Goal: Information Seeking & Learning: Learn about a topic

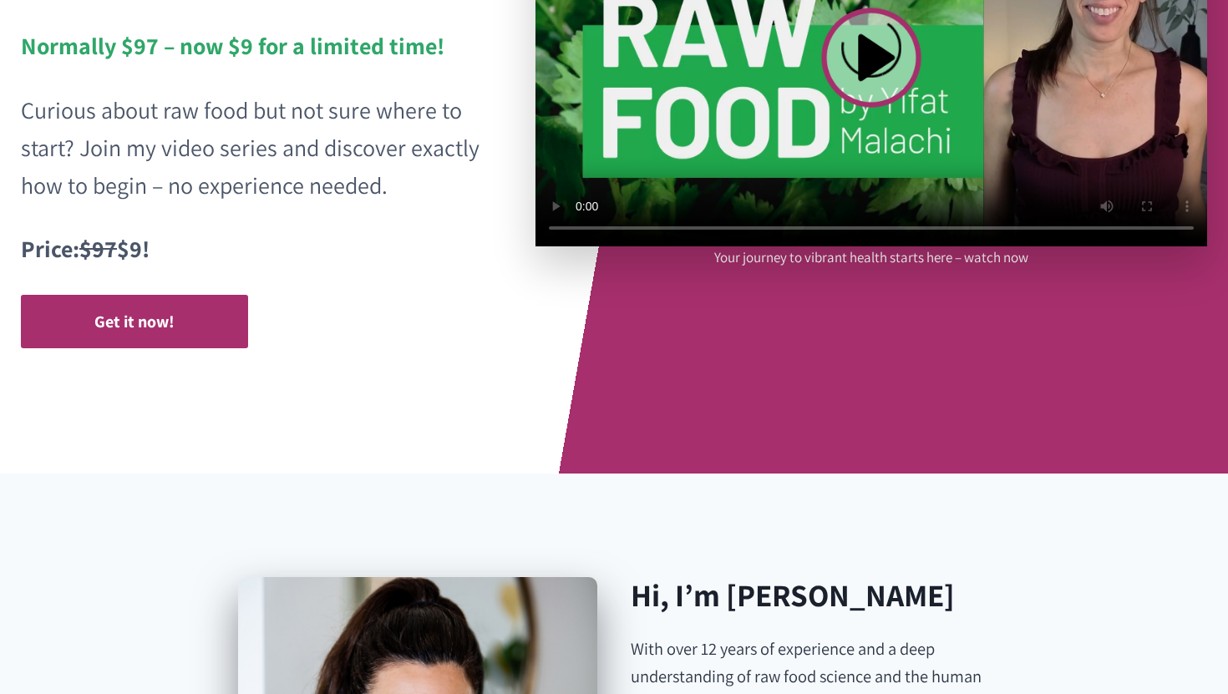
scroll to position [297, 0]
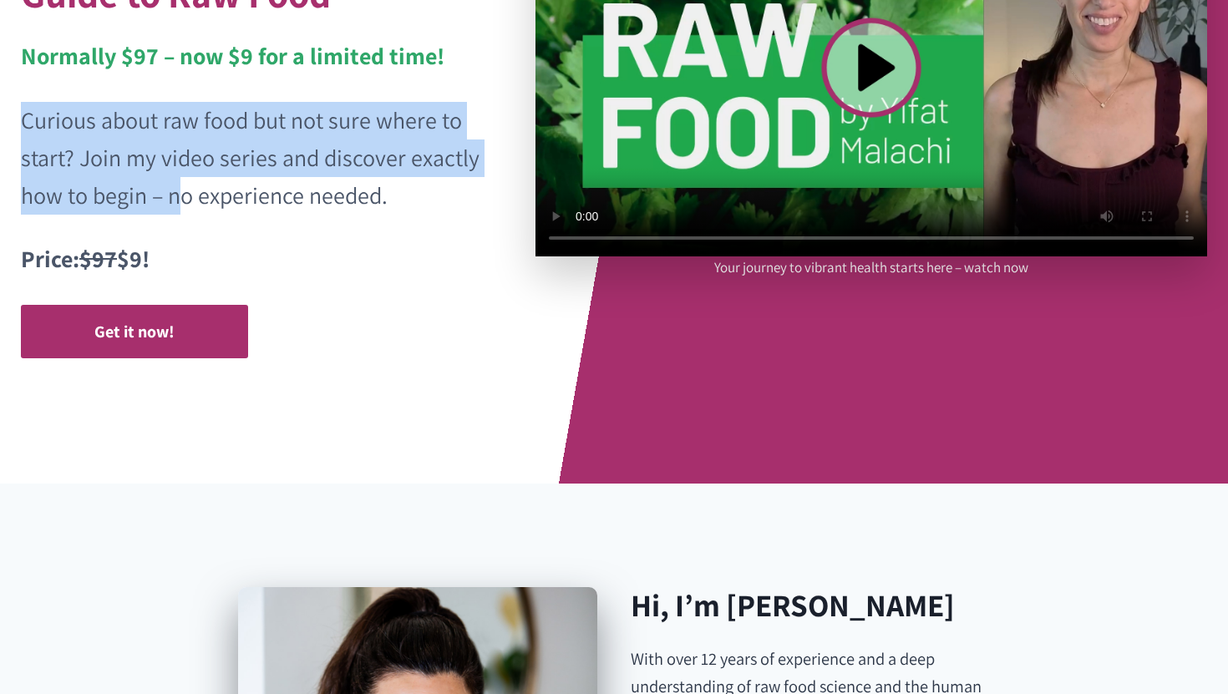
drag, startPoint x: 26, startPoint y: 123, endPoint x: 183, endPoint y: 186, distance: 169.4
click at [183, 186] on p "Curious about raw food but not sure where to start? Join my video series and di…" at bounding box center [251, 158] width 461 height 112
click at [347, 180] on p "Curious about raw food but not sure where to start? Join my video series and di…" at bounding box center [251, 158] width 461 height 112
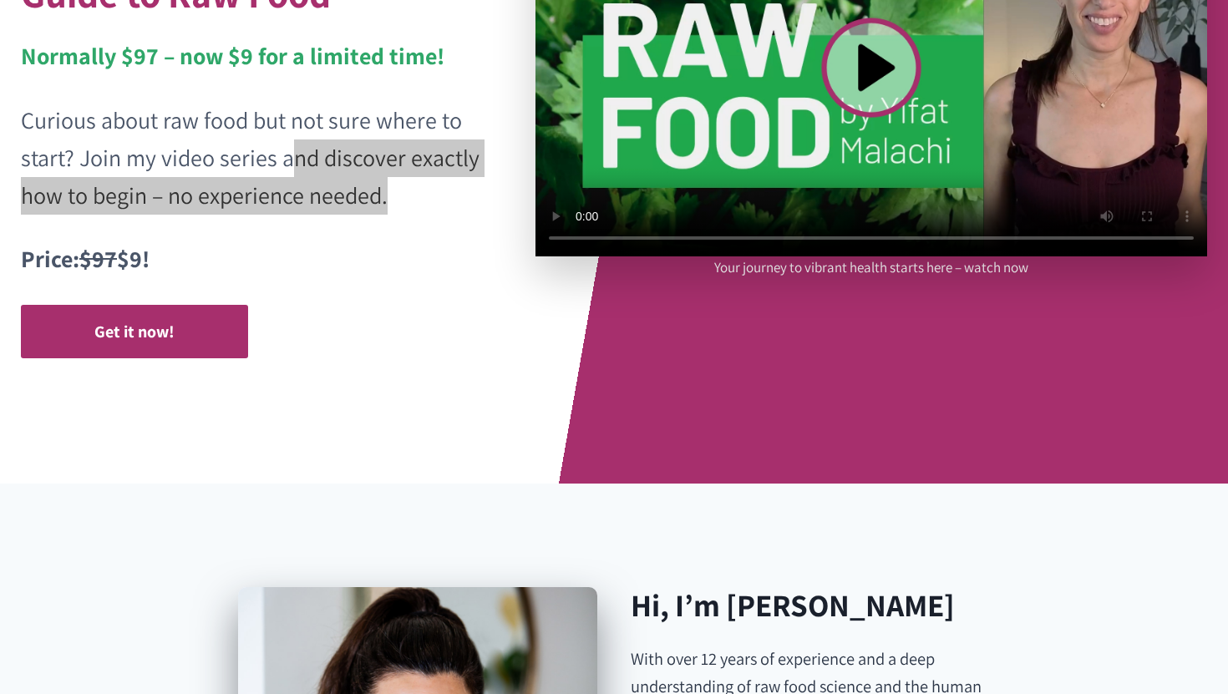
drag, startPoint x: 398, startPoint y: 202, endPoint x: 286, endPoint y: 174, distance: 115.5
click at [286, 174] on p "Curious about raw food but not sure where to start? Join my video series and di…" at bounding box center [251, 158] width 461 height 112
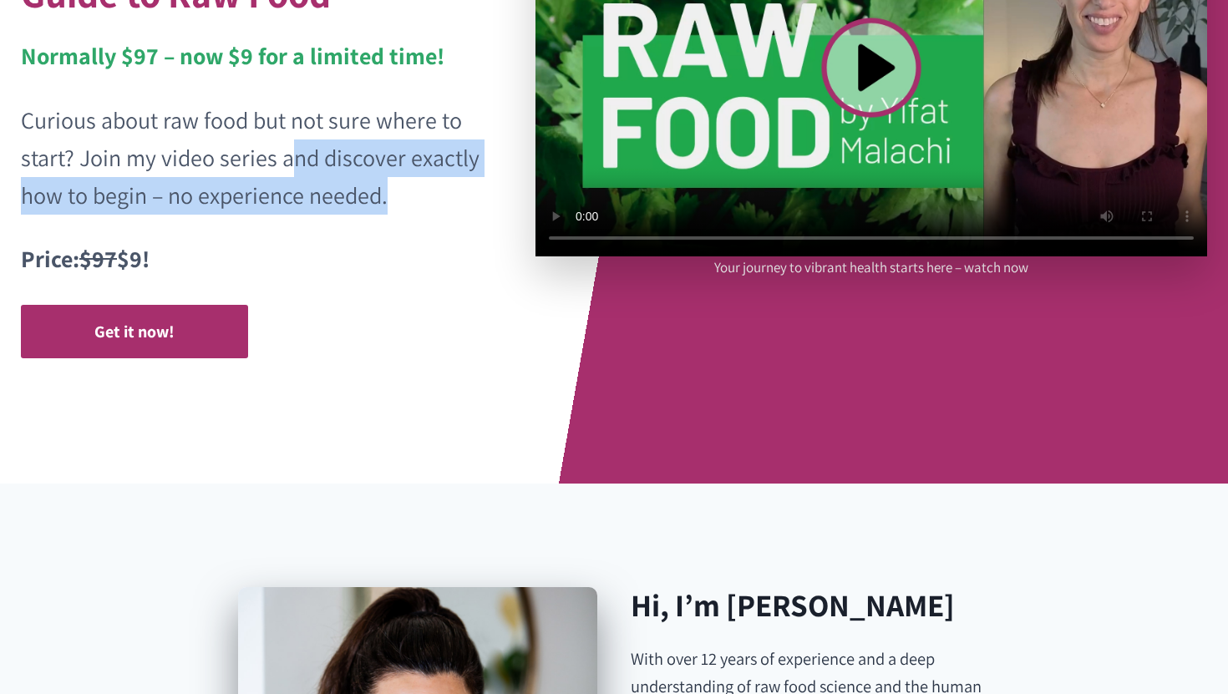
click at [265, 180] on p "Curious about raw food but not sure where to start? Join my video series and di…" at bounding box center [251, 158] width 461 height 112
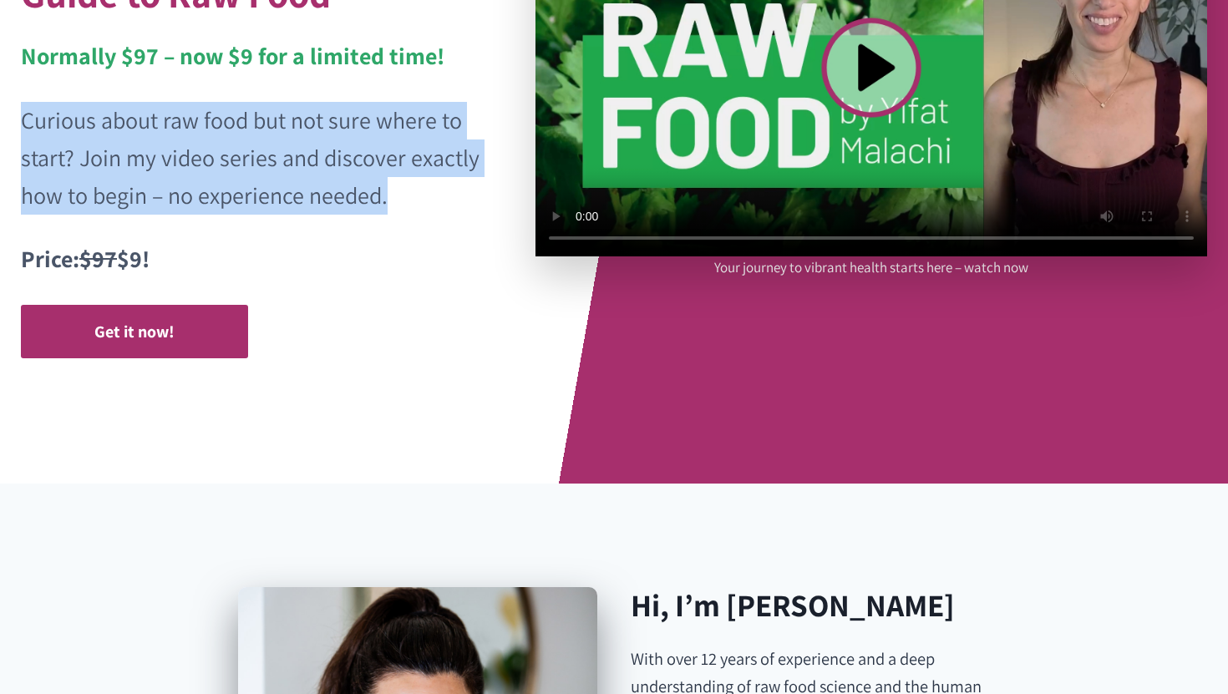
drag, startPoint x: 398, startPoint y: 196, endPoint x: 27, endPoint y: 124, distance: 378.0
click at [27, 124] on p "Curious about raw food but not sure where to start? Join my video series and di…" at bounding box center [251, 158] width 461 height 112
copy p "Curious about raw food but not sure where to start? Join my video series and di…"
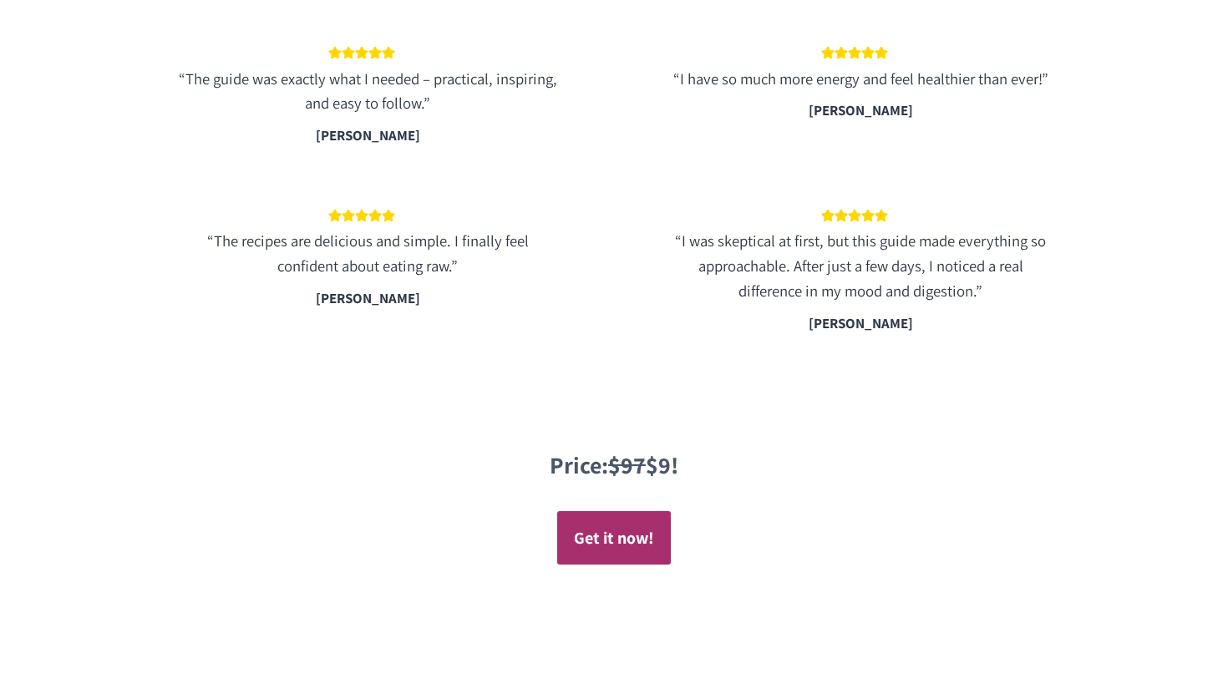
scroll to position [2929, 0]
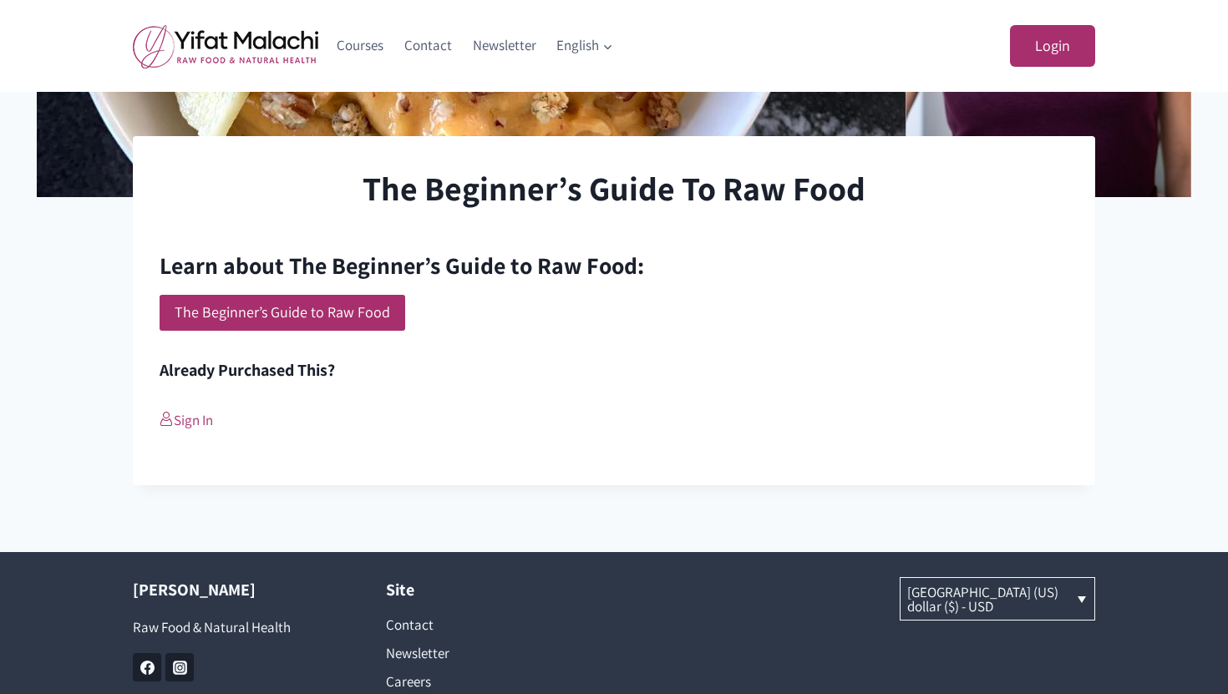
scroll to position [444, 0]
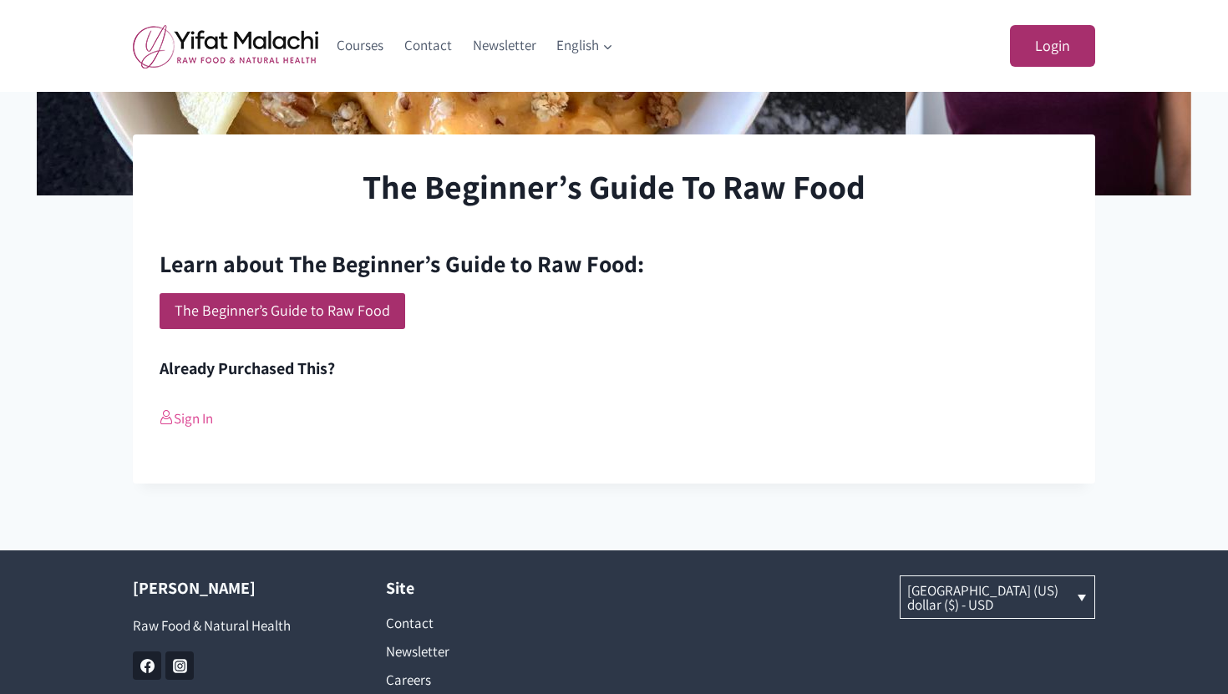
type input "ab05c5db_admin"
click at [195, 416] on link "Sign In" at bounding box center [186, 418] width 53 height 18
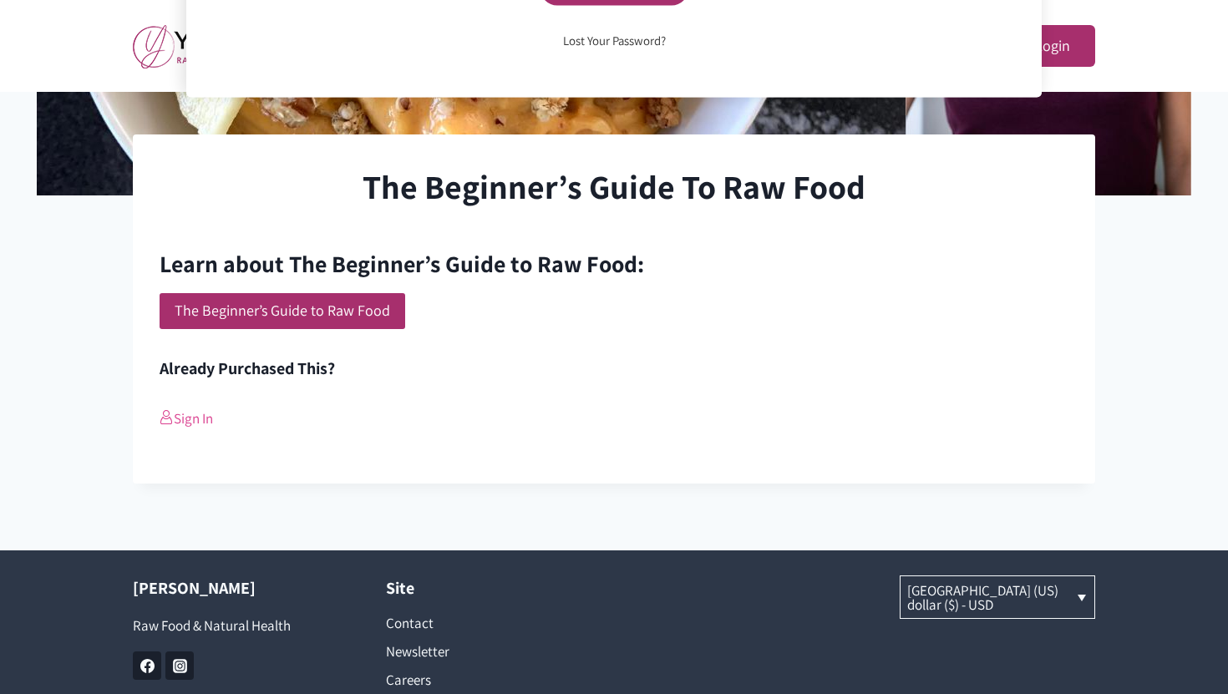
scroll to position [73, 0]
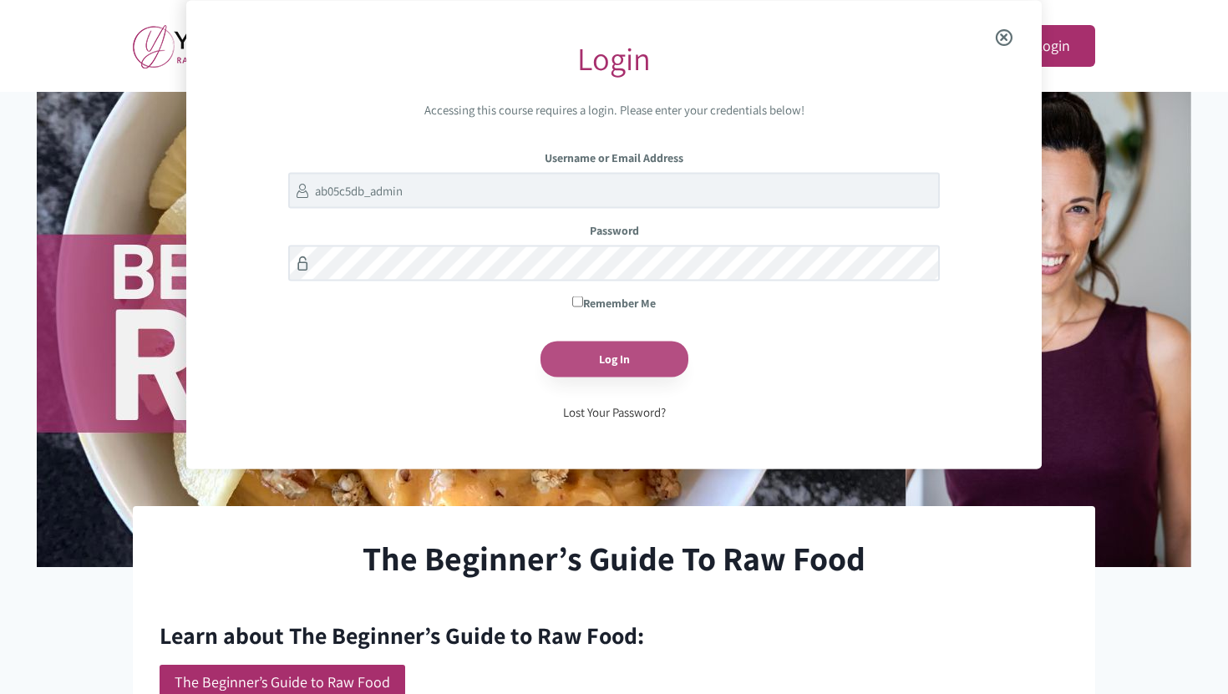
click at [596, 358] on input "Log In" at bounding box center [615, 359] width 148 height 36
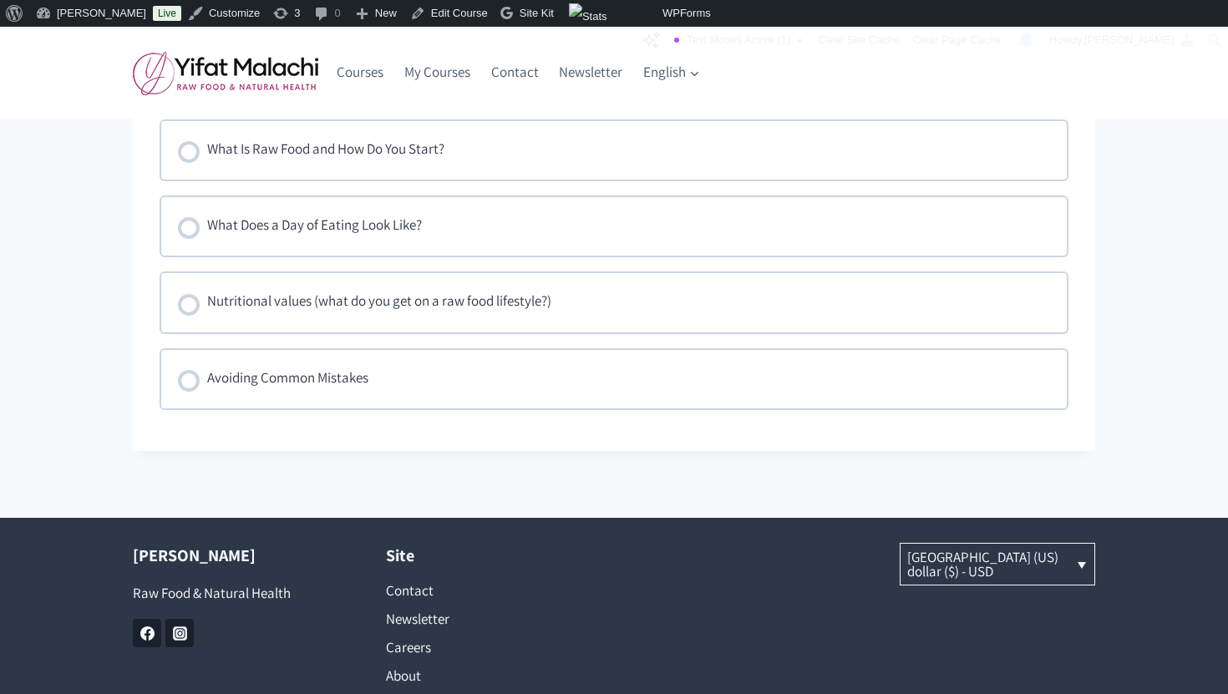
scroll to position [1119, 0]
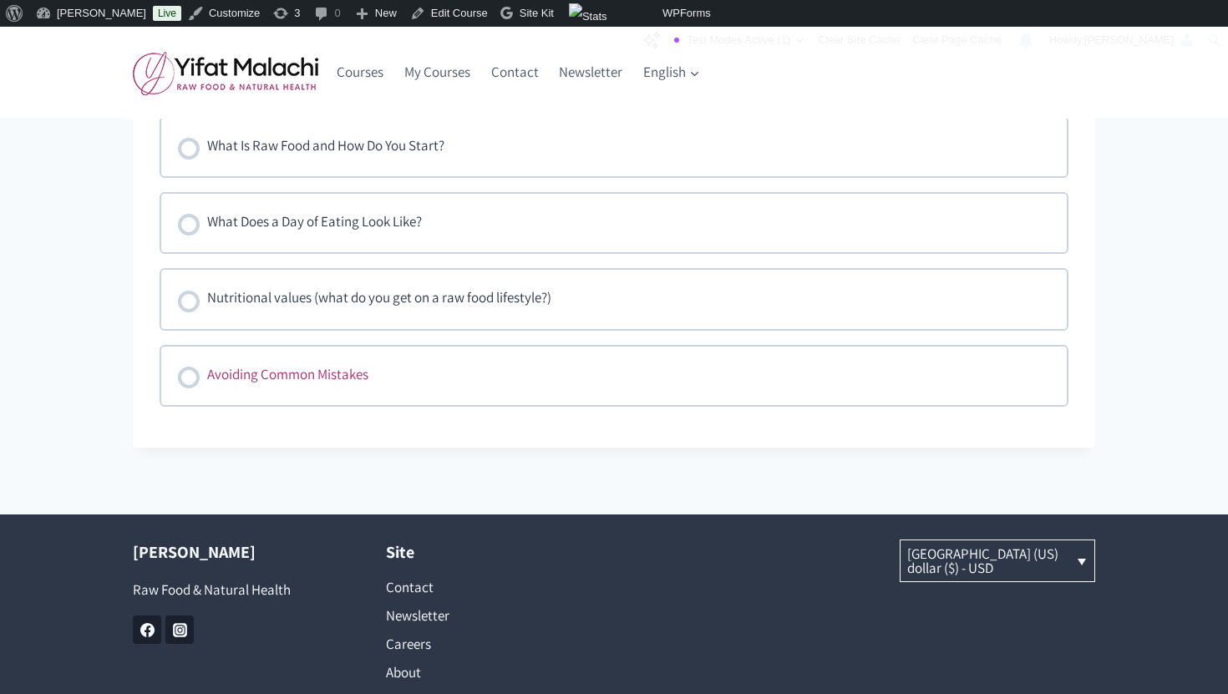
click at [339, 383] on div "Avoiding Common Mistakes" at bounding box center [287, 375] width 161 height 25
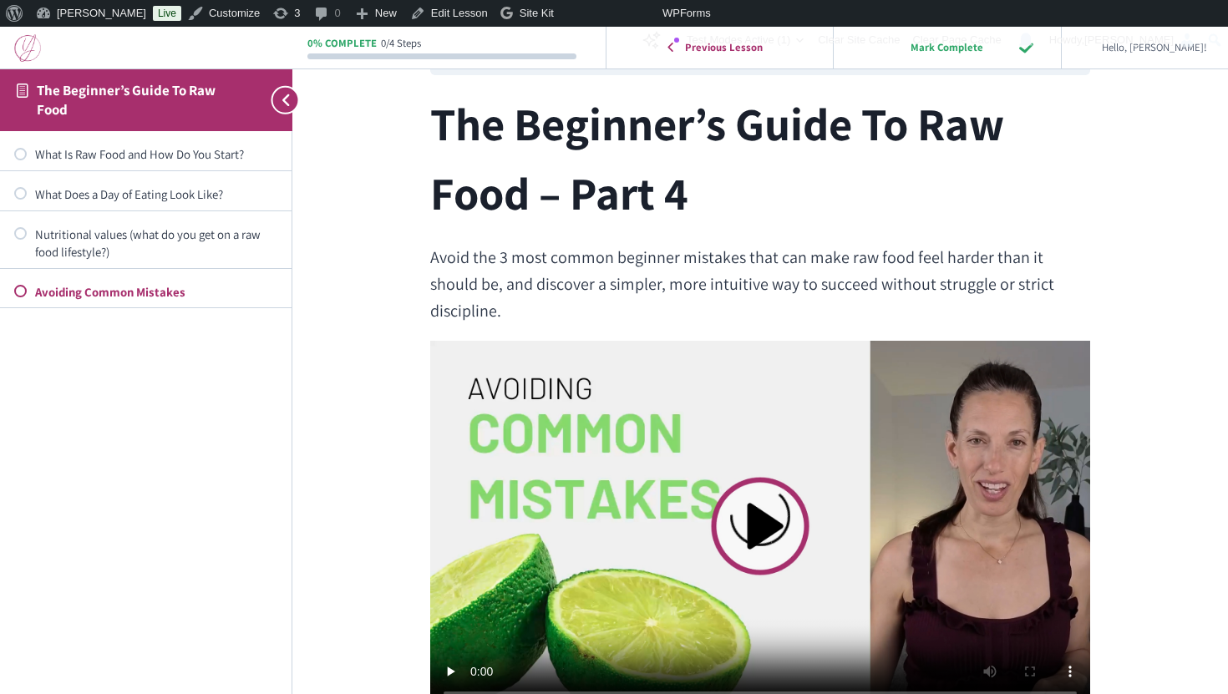
scroll to position [26, 0]
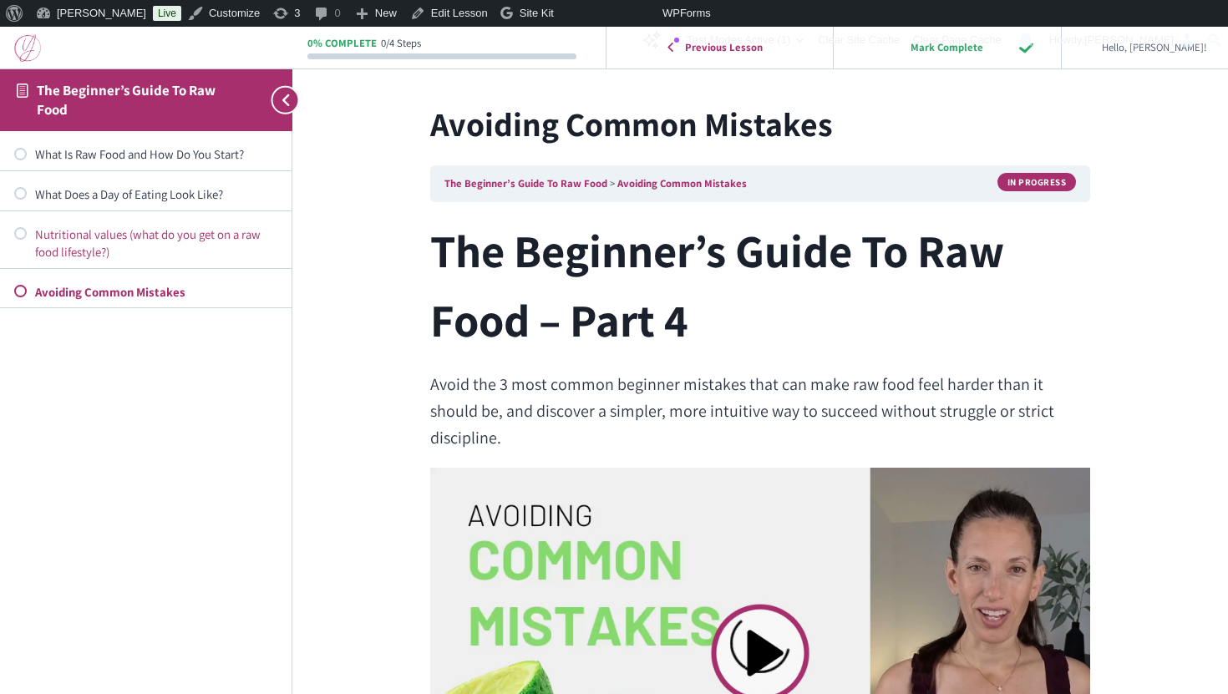
click at [79, 252] on div "Nutritional values (what do you get on a raw food lifestyle?)" at bounding box center [156, 244] width 242 height 36
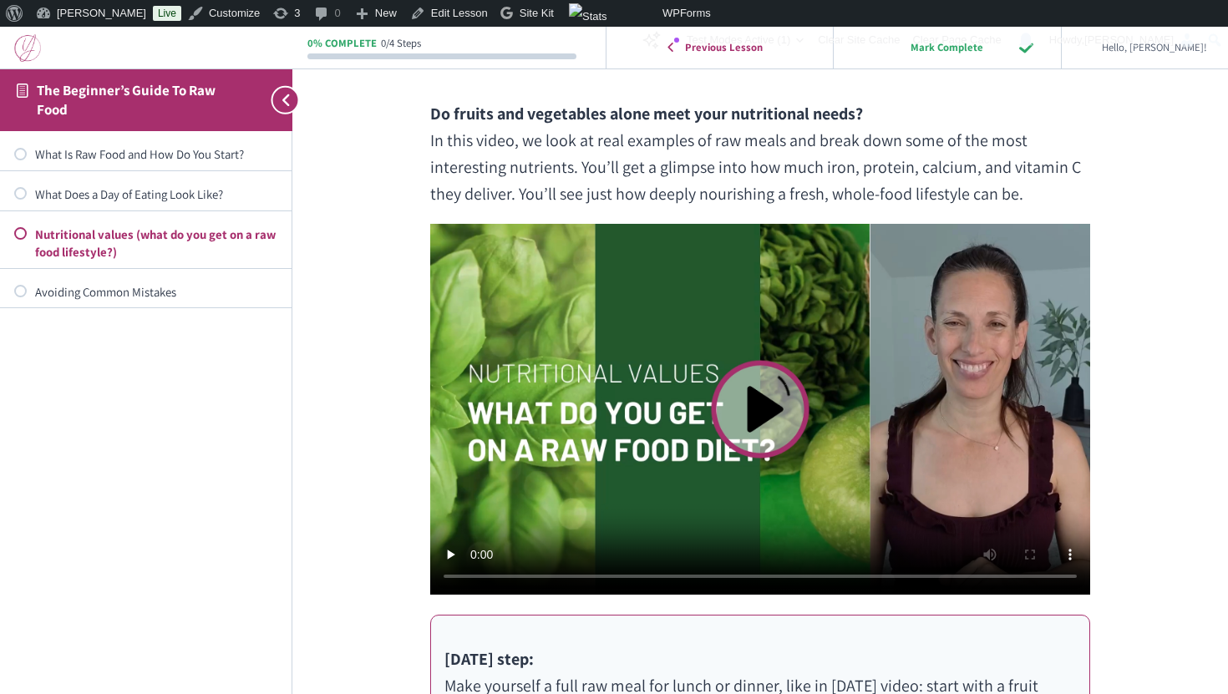
scroll to position [379, 0]
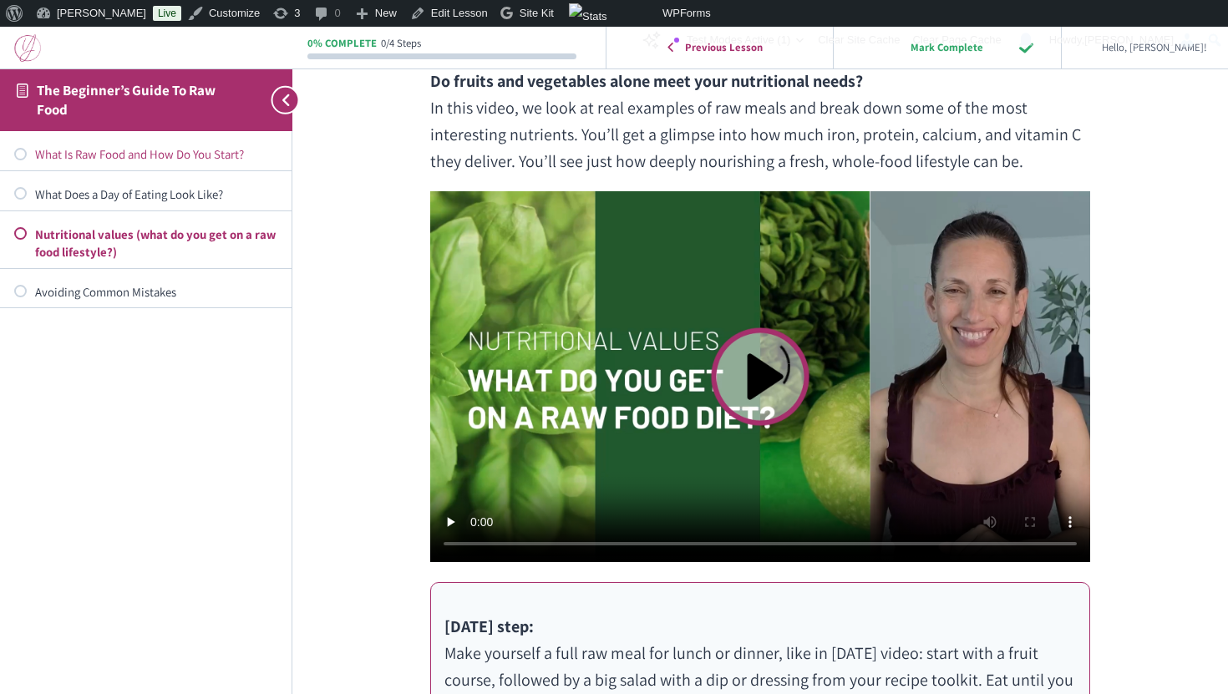
click at [121, 155] on div "What Is Raw Food and How Do You Start?" at bounding box center [156, 154] width 242 height 18
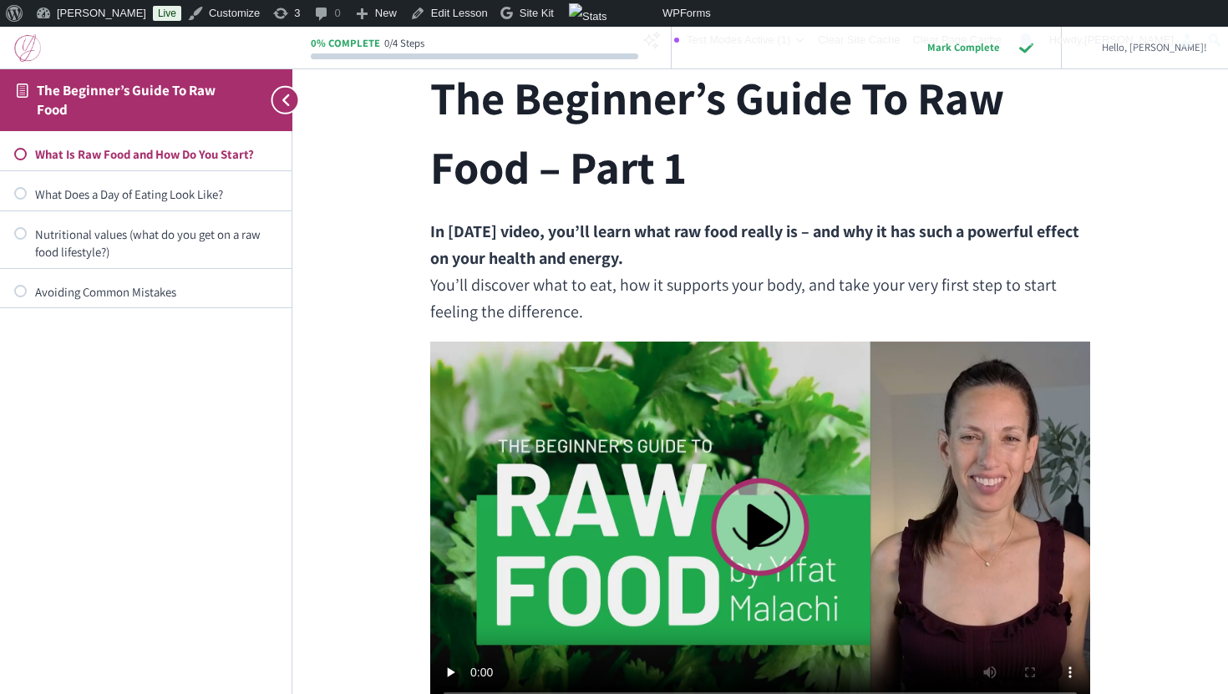
scroll to position [181, 0]
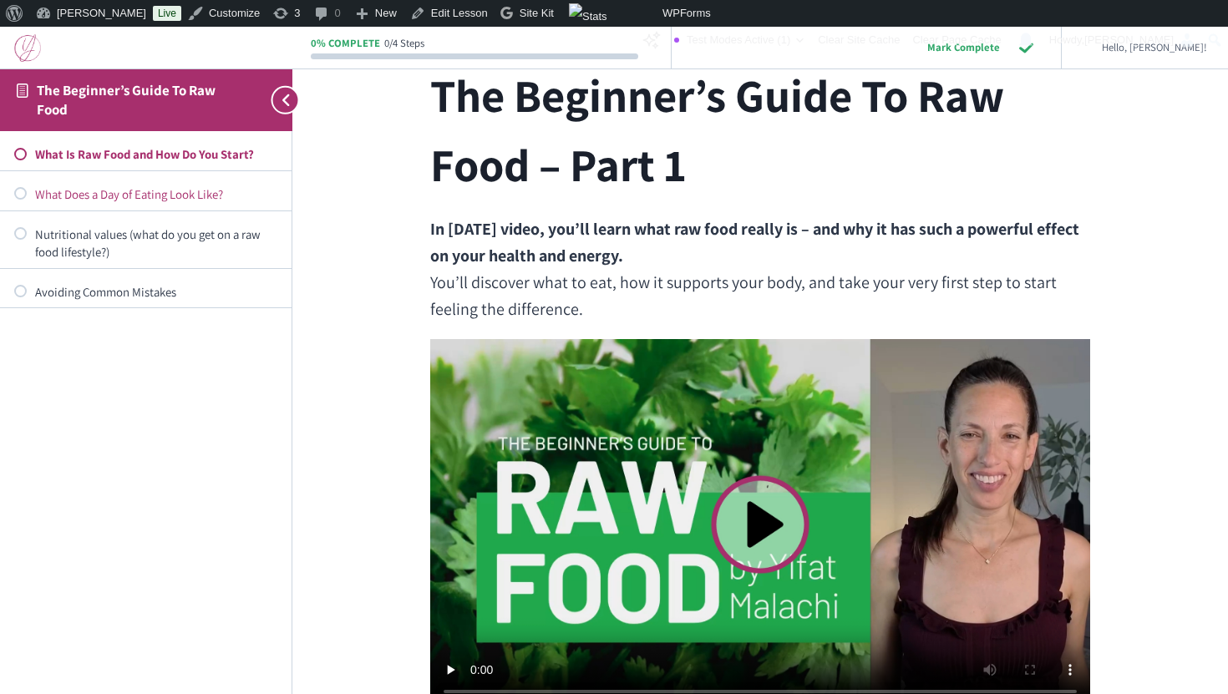
click at [69, 188] on div "What Does a Day of Eating Look Like?" at bounding box center [156, 194] width 242 height 18
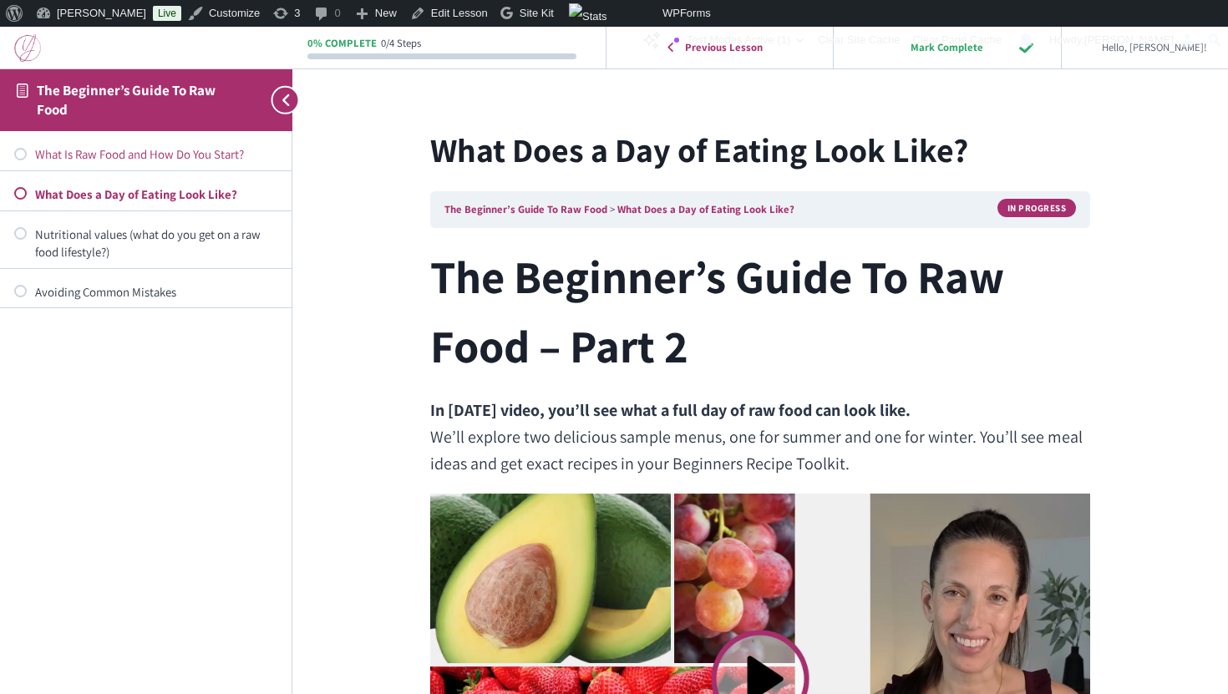
click at [158, 150] on div "What Is Raw Food and How Do You Start?" at bounding box center [156, 154] width 242 height 18
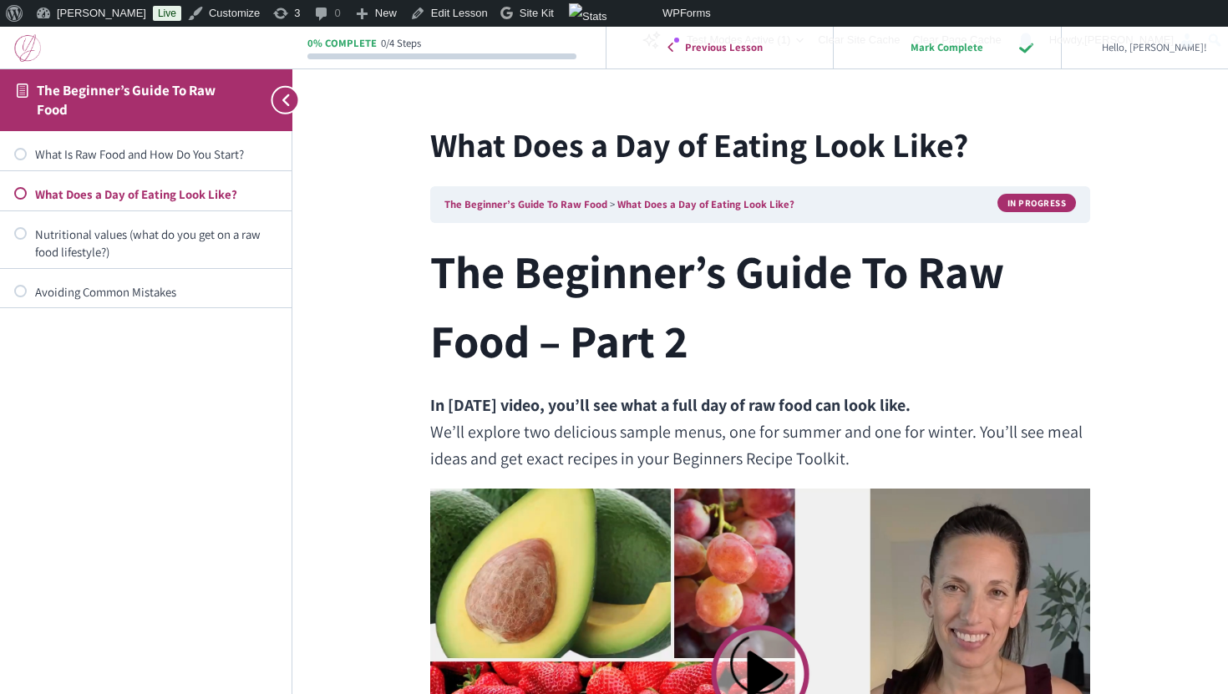
scroll to position [20, 0]
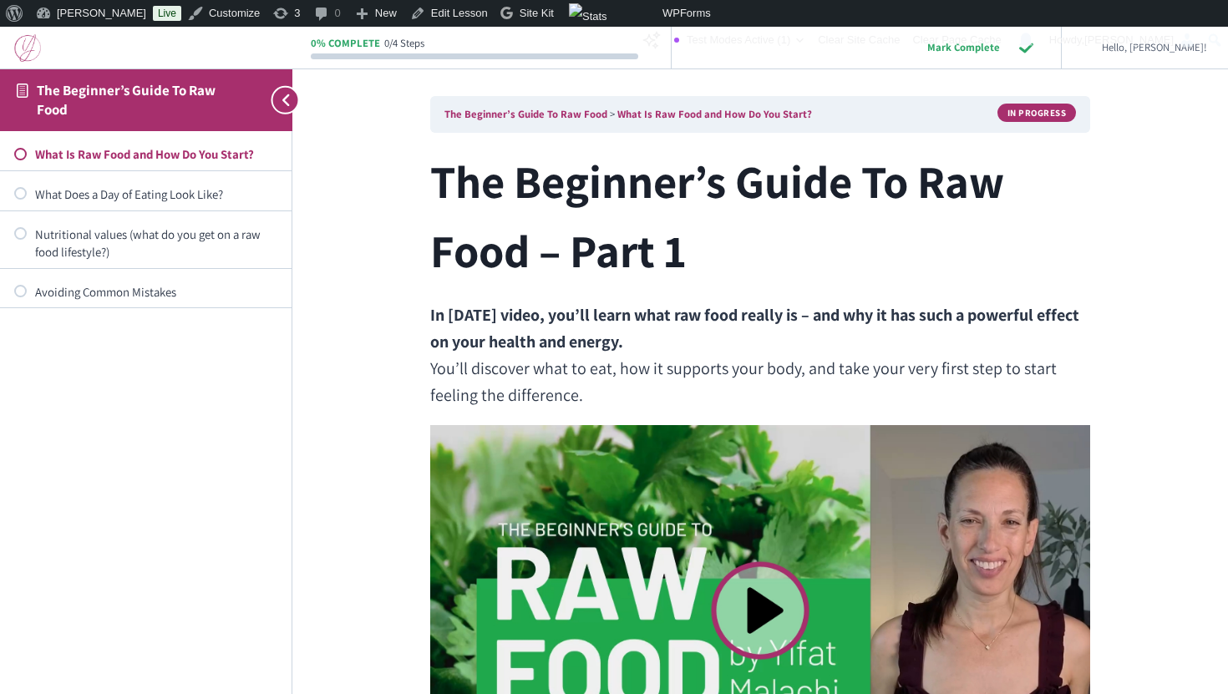
scroll to position [170, 0]
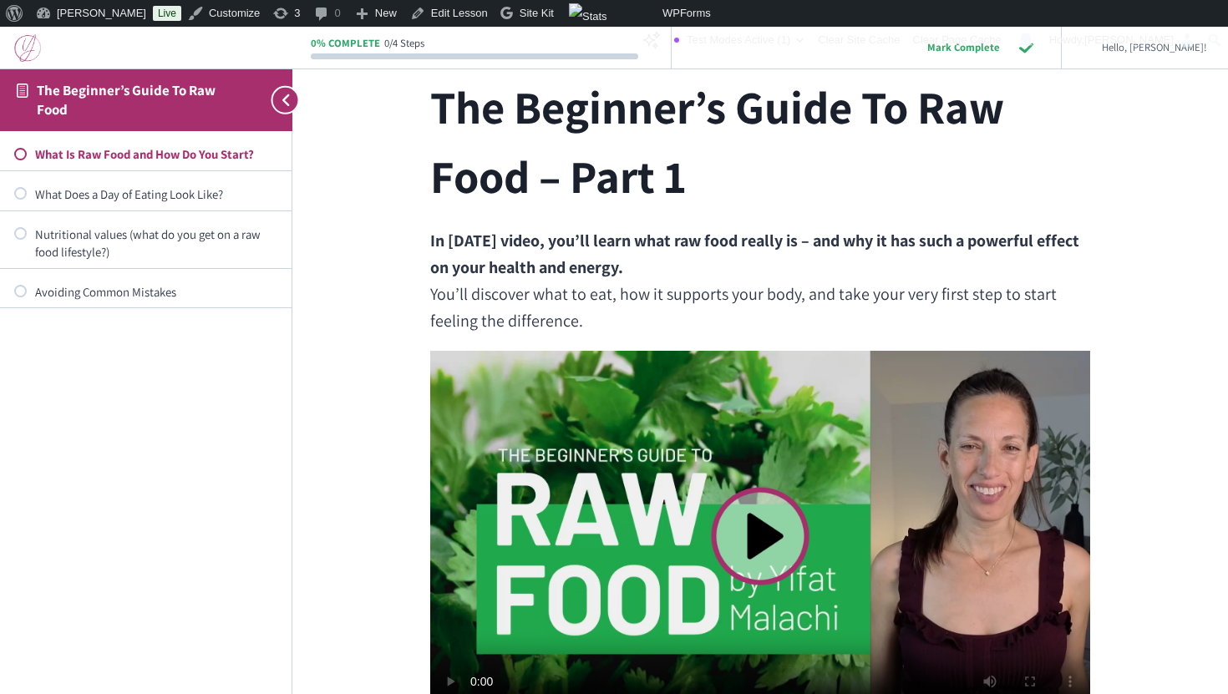
click at [775, 520] on video at bounding box center [760, 536] width 660 height 371
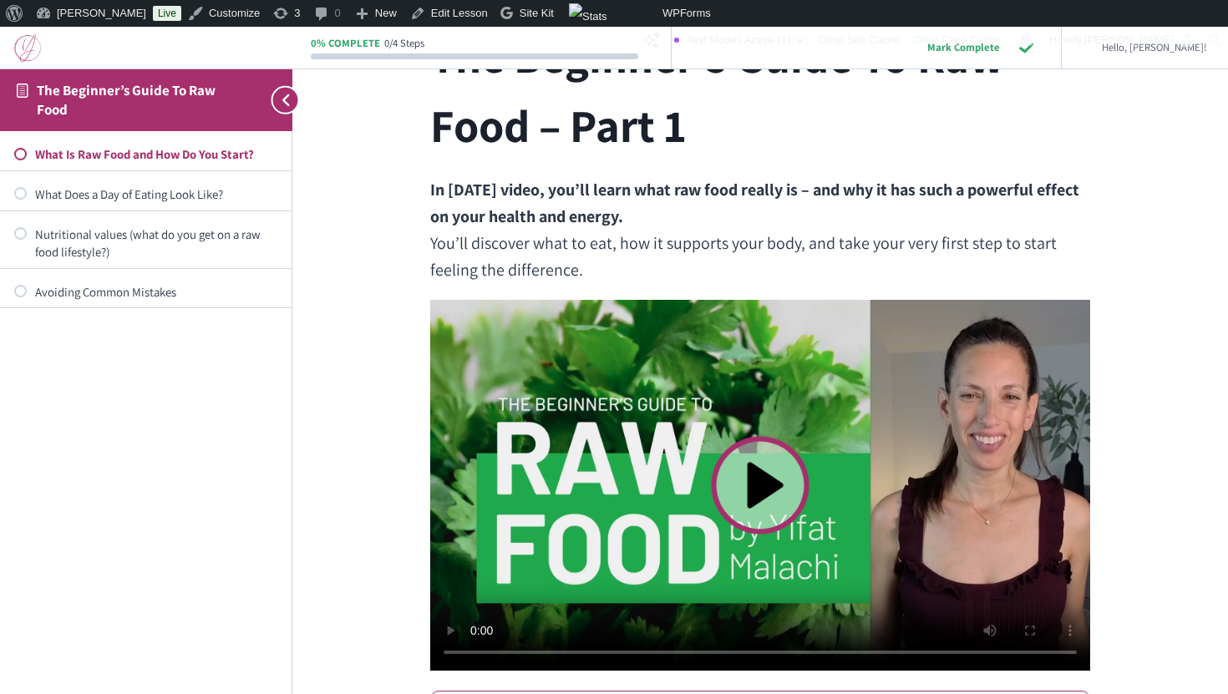
scroll to position [221, 0]
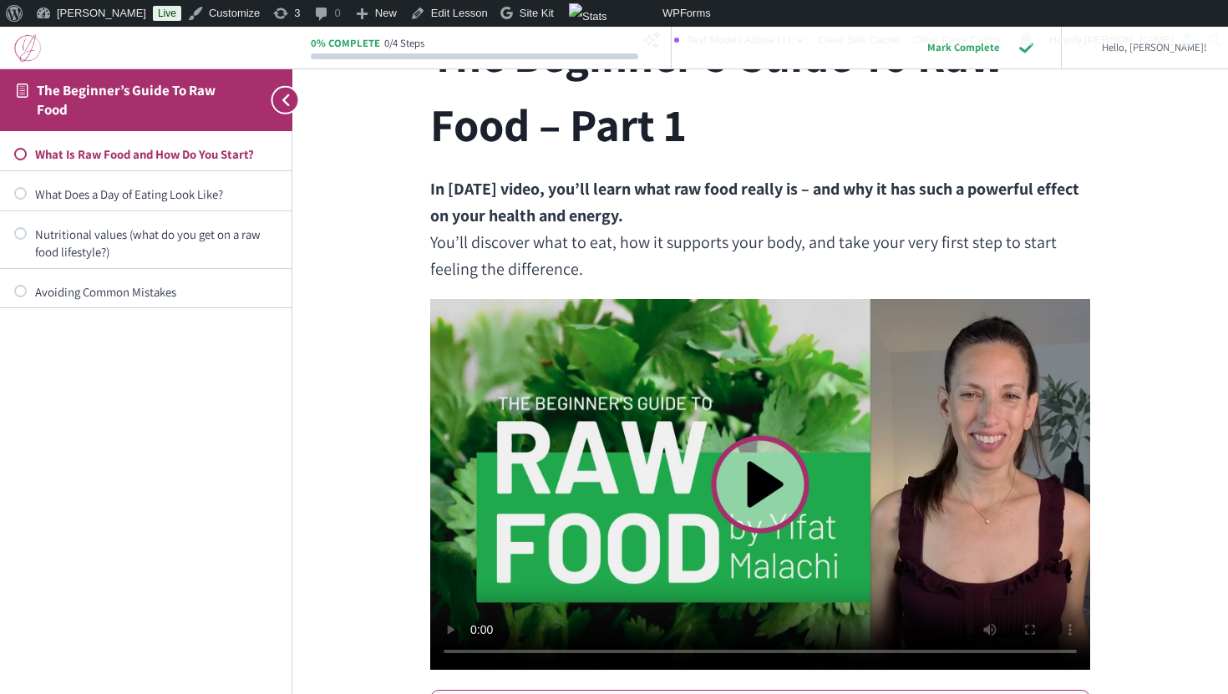
click at [877, 525] on video at bounding box center [760, 484] width 660 height 371
